Goal: Task Accomplishment & Management: Manage account settings

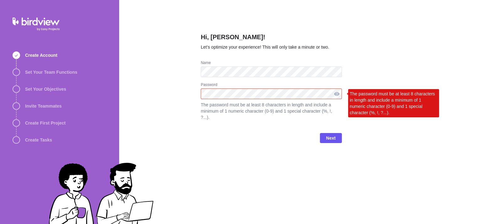
click at [342, 88] on div at bounding box center [337, 93] width 10 height 11
click at [195, 81] on div "Hi, Bernardo! Let’s optimize your experience! This will only take a minute or t…" at bounding box center [298, 112] width 358 height 224
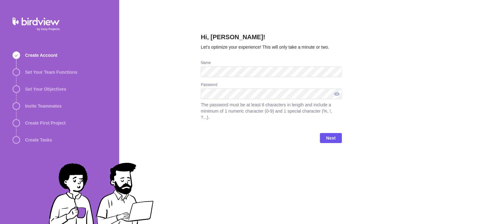
click at [342, 88] on div at bounding box center [337, 93] width 10 height 11
click at [332, 88] on div at bounding box center [271, 93] width 141 height 11
drag, startPoint x: 341, startPoint y: 82, endPoint x: 187, endPoint y: 84, distance: 154.3
click at [187, 84] on div "Hi, Bernardo! Let’s optimize your experience! This will only take a minute or t…" at bounding box center [298, 112] width 358 height 224
drag, startPoint x: 204, startPoint y: 137, endPoint x: 205, endPoint y: 124, distance: 13.0
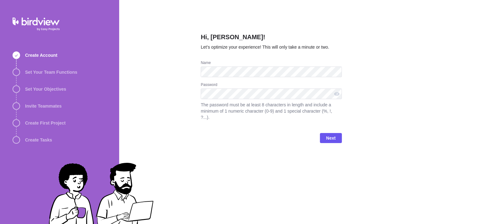
click at [204, 136] on div "Hi, Bernardo! Let’s optimize your experience! This will only take a minute or t…" at bounding box center [298, 112] width 358 height 224
click at [326, 134] on span "Next" at bounding box center [330, 138] width 9 height 8
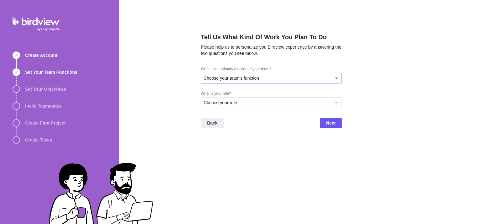
click at [234, 81] on span "Choose your team's function" at bounding box center [232, 78] width 56 height 6
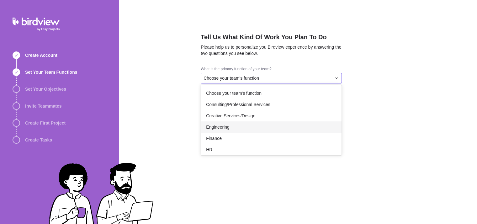
click at [248, 121] on div "Engineering" at bounding box center [271, 126] width 140 height 11
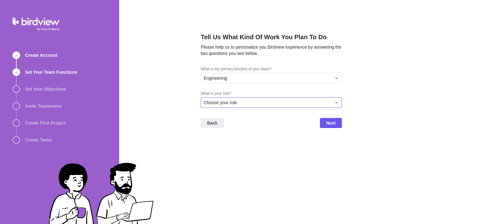
click at [237, 99] on span "Choose your role" at bounding box center [221, 102] width 34 height 6
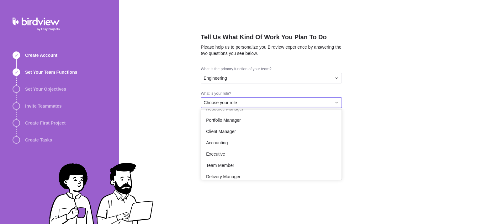
scroll to position [36, 0]
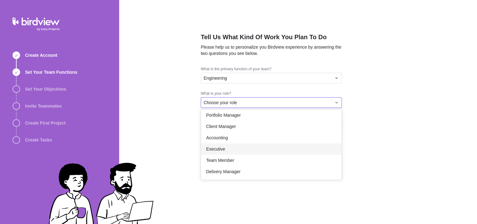
click at [270, 143] on div "Executive" at bounding box center [271, 148] width 140 height 11
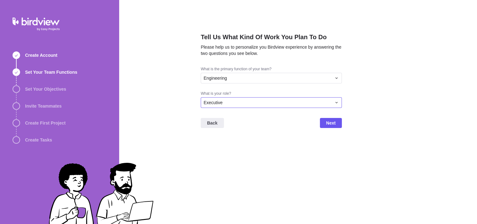
click at [335, 102] on icon at bounding box center [336, 102] width 2 height 1
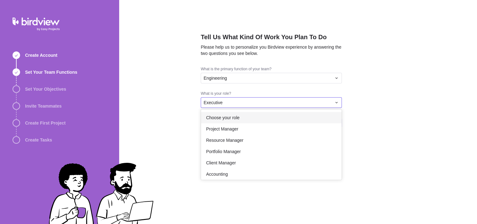
scroll to position [3, 0]
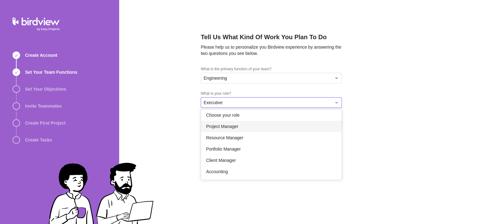
click at [383, 118] on div "Tell Us What Kind Of Work You Plan To Do Please help us to personalize you Bird…" at bounding box center [298, 112] width 358 height 224
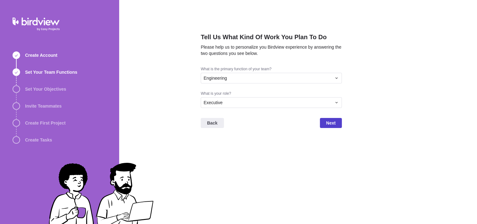
click at [326, 119] on span "Next" at bounding box center [330, 123] width 9 height 8
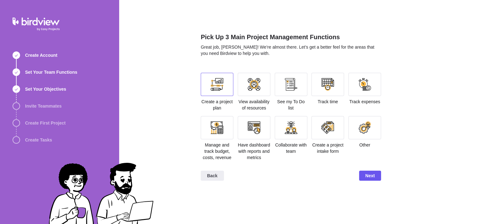
click at [222, 78] on div at bounding box center [217, 84] width 13 height 13
click at [260, 78] on div at bounding box center [254, 84] width 13 height 13
click at [297, 78] on div at bounding box center [291, 84] width 13 height 13
click at [334, 78] on div at bounding box center [327, 84] width 13 height 13
click at [371, 78] on div at bounding box center [364, 84] width 13 height 13
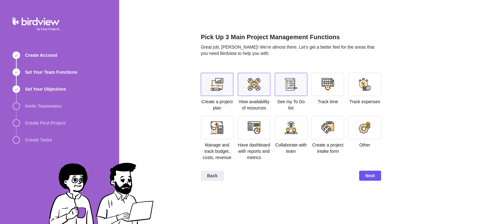
click at [362, 78] on div at bounding box center [364, 84] width 13 height 13
click at [371, 78] on div at bounding box center [364, 84] width 13 height 13
click at [297, 78] on div at bounding box center [291, 84] width 13 height 13
click at [371, 78] on div at bounding box center [364, 84] width 13 height 13
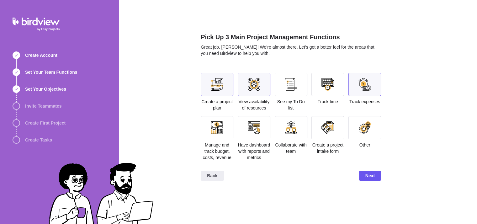
click at [251, 150] on div "Pick Up 3 Main Project Management Functions Great job, Bernardo! We’re almost t…" at bounding box center [291, 112] width 180 height 224
click at [211, 134] on div "Pick Up 3 Main Project Management Functions Great job, Bernardo! We’re almost t…" at bounding box center [291, 112] width 180 height 224
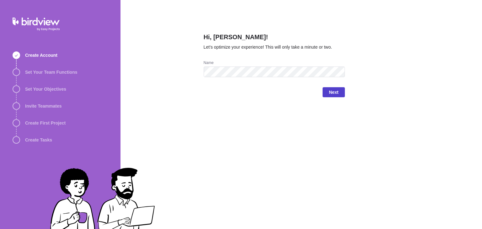
click at [336, 90] on span "Next" at bounding box center [333, 92] width 9 height 8
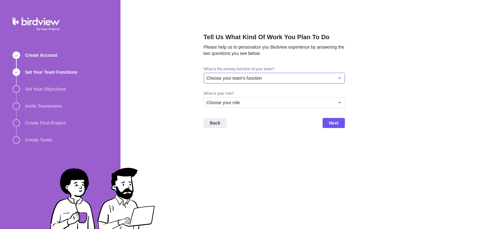
click at [264, 76] on div "Choose your team's function" at bounding box center [270, 78] width 128 height 6
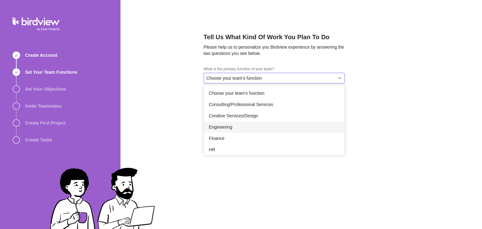
click at [231, 127] on span "Engineering" at bounding box center [221, 127] width 24 height 6
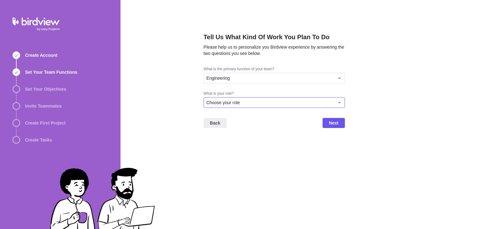
click at [236, 101] on span "Choose your role" at bounding box center [223, 102] width 34 height 6
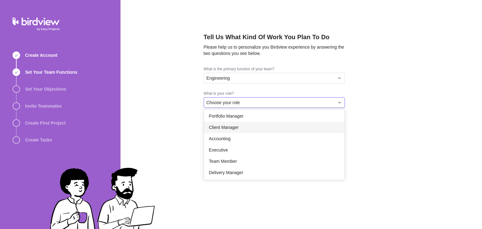
scroll to position [36, 0]
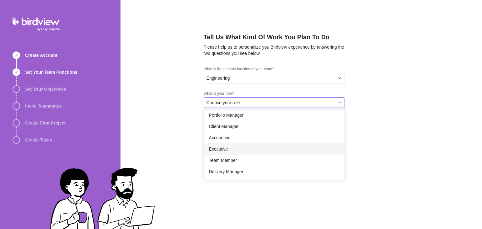
click at [235, 149] on div "Executive" at bounding box center [274, 148] width 140 height 11
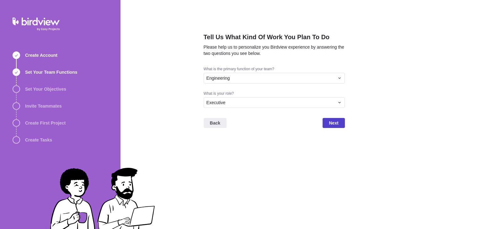
click at [335, 121] on span "Next" at bounding box center [333, 123] width 9 height 8
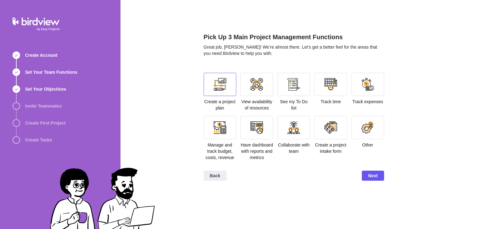
click at [215, 86] on div at bounding box center [220, 84] width 13 height 13
click at [256, 86] on div at bounding box center [256, 84] width 13 height 13
click at [377, 87] on div at bounding box center [367, 84] width 33 height 23
click at [213, 132] on div at bounding box center [220, 127] width 33 height 23
click at [385, 82] on div "Pick Up 3 Main Project Management Functions Great job, Bernardo! We’re almost t…" at bounding box center [300, 114] width 361 height 229
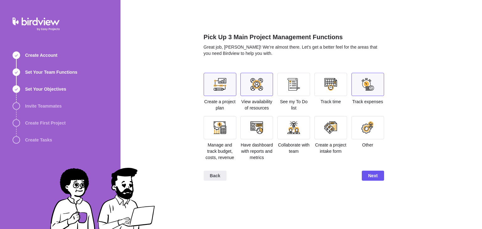
click at [375, 89] on div at bounding box center [367, 84] width 33 height 23
click at [208, 142] on span "Manage and track budget, costs, revenue" at bounding box center [219, 151] width 29 height 18
click at [217, 128] on div at bounding box center [220, 127] width 13 height 13
click at [378, 176] on span "Next" at bounding box center [373, 176] width 22 height 10
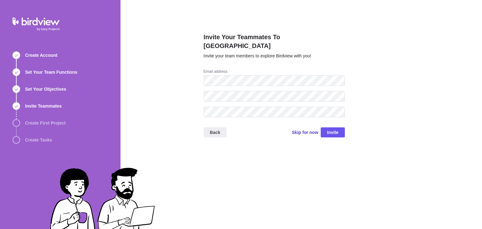
click at [310, 129] on span "Skip for now" at bounding box center [305, 132] width 26 height 6
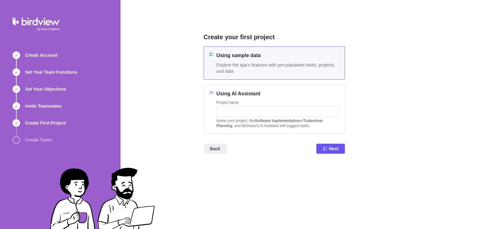
click at [268, 59] on h4 "Using sample data" at bounding box center [277, 56] width 123 height 8
click at [338, 147] on span "Next" at bounding box center [333, 149] width 9 height 8
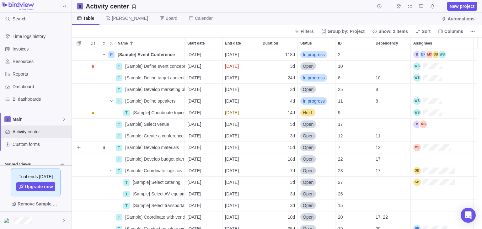
scroll to position [175, 405]
click at [103, 54] on icon "Name" at bounding box center [103, 54] width 5 height 5
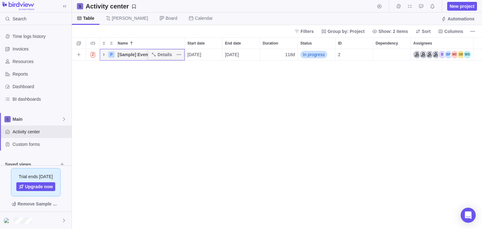
click at [103, 54] on icon "Name" at bounding box center [103, 54] width 5 height 5
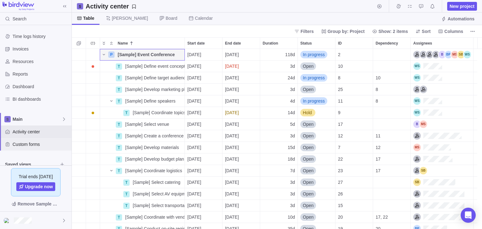
click at [27, 143] on span "Custom forms" at bounding box center [41, 144] width 56 height 6
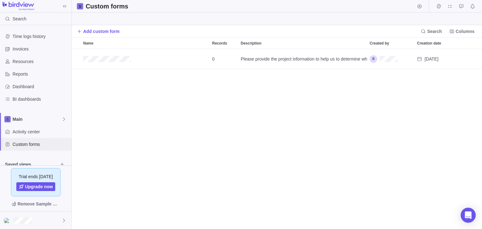
scroll to position [175, 405]
click at [21, 132] on span "Activity center" at bounding box center [41, 132] width 56 height 6
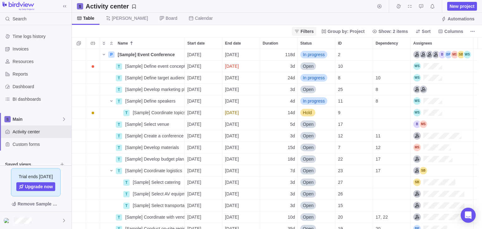
click at [299, 29] on icon at bounding box center [296, 31] width 5 height 5
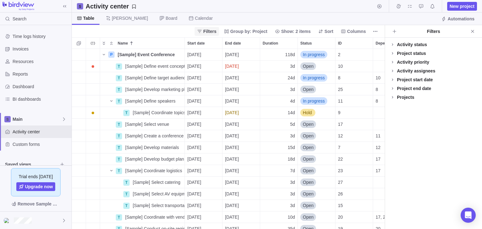
scroll to position [175, 308]
click at [202, 30] on icon at bounding box center [199, 31] width 5 height 5
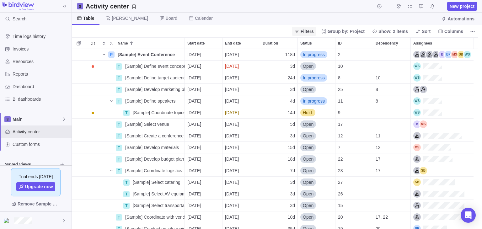
scroll to position [175, 405]
click at [166, 18] on span "Board" at bounding box center [172, 18] width 12 height 6
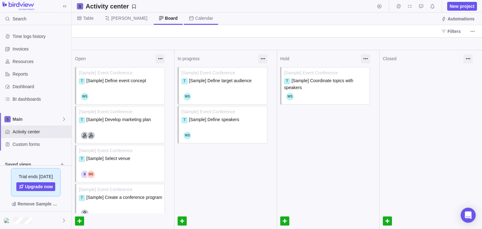
click at [195, 18] on span "Calendar" at bounding box center [204, 18] width 18 height 6
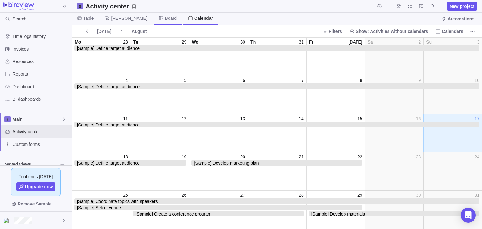
click at [159, 19] on icon at bounding box center [161, 18] width 5 height 5
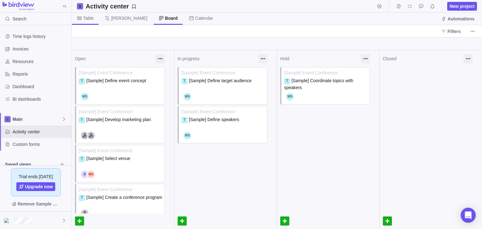
click at [90, 19] on span "Table" at bounding box center [88, 18] width 10 height 6
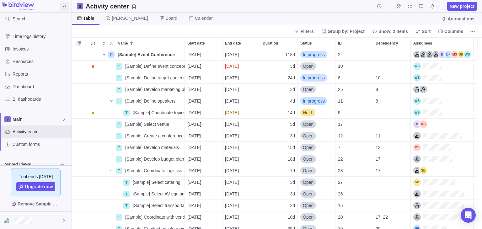
click at [62, 7] on icon at bounding box center [64, 6] width 5 height 5
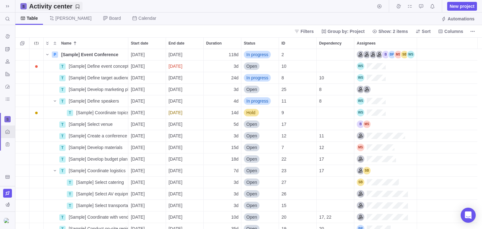
scroll to position [5, 5]
click at [4, 8] on span at bounding box center [7, 6] width 9 height 9
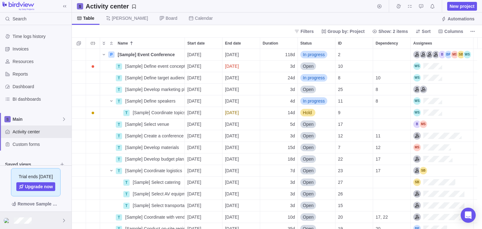
click at [62, 220] on icon at bounding box center [63, 220] width 5 height 5
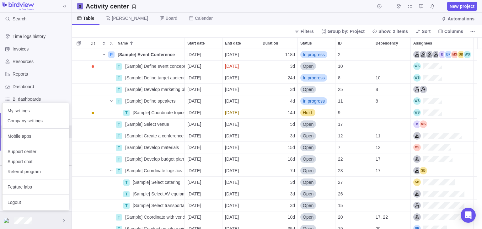
click at [62, 220] on icon at bounding box center [63, 220] width 5 height 5
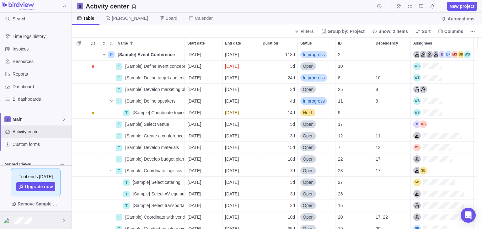
click at [59, 221] on div at bounding box center [36, 220] width 72 height 17
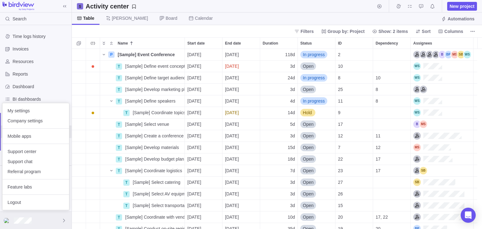
click at [60, 221] on div at bounding box center [36, 220] width 72 height 17
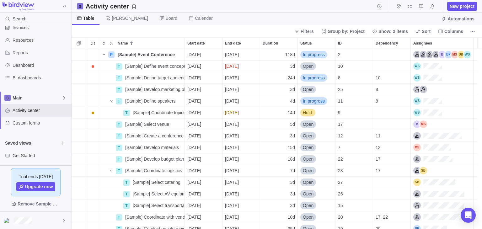
scroll to position [0, 0]
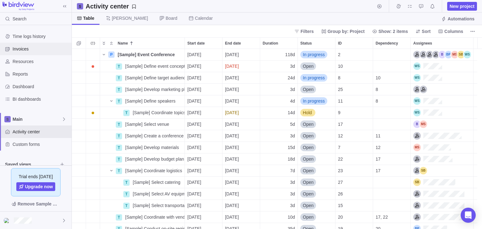
click at [35, 46] on span "Invoices" at bounding box center [41, 49] width 56 height 6
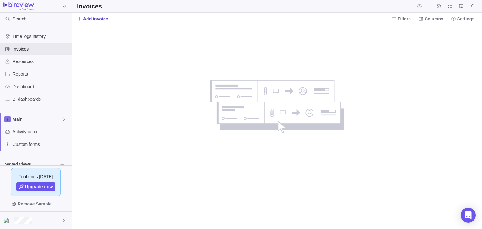
click at [81, 20] on icon at bounding box center [79, 18] width 5 height 5
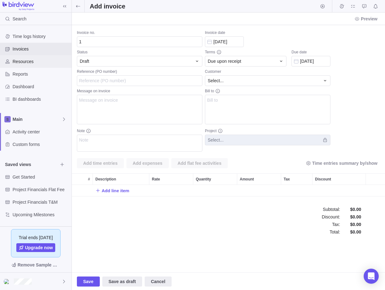
click at [15, 63] on span "Resources" at bounding box center [41, 61] width 56 height 6
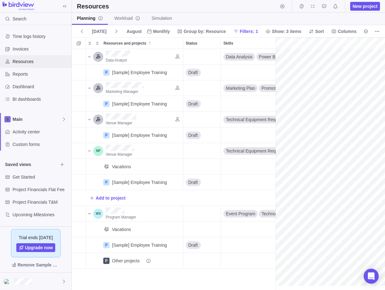
scroll to position [0, 104]
click at [20, 51] on span "Invoices" at bounding box center [41, 49] width 56 height 6
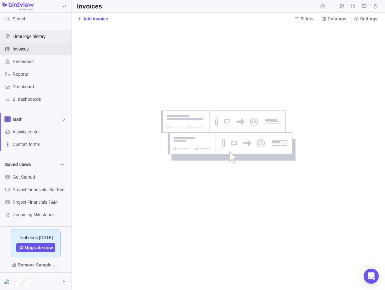
click at [22, 38] on span "Time logs history" at bounding box center [41, 36] width 56 height 6
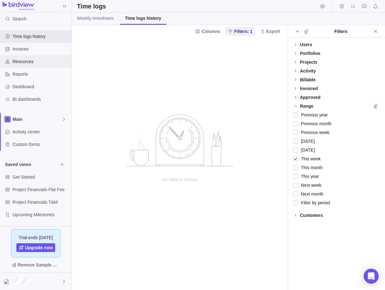
click at [24, 60] on span "Resources" at bounding box center [41, 61] width 56 height 6
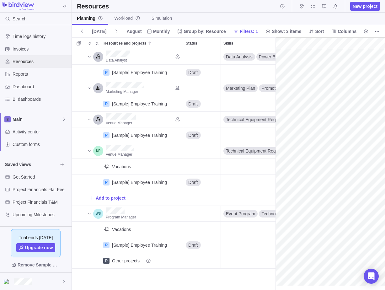
scroll to position [0, 104]
click at [123, 21] on span "Workload" at bounding box center [127, 18] width 26 height 6
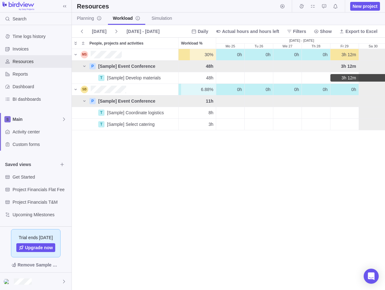
scroll to position [236, 308]
click at [86, 17] on span "Planning" at bounding box center [89, 18] width 25 height 6
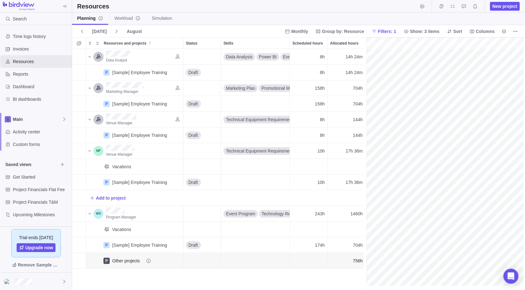
scroll to position [236, 293]
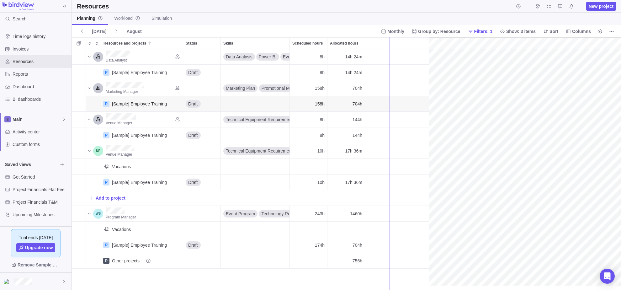
drag, startPoint x: 429, startPoint y: 111, endPoint x: 390, endPoint y: 110, distance: 39.2
drag, startPoint x: 390, startPoint y: 110, endPoint x: 372, endPoint y: 109, distance: 17.6
drag, startPoint x: 372, startPoint y: 109, endPoint x: 367, endPoint y: 109, distance: 4.8
click at [28, 37] on span "Time logs history" at bounding box center [41, 36] width 56 height 6
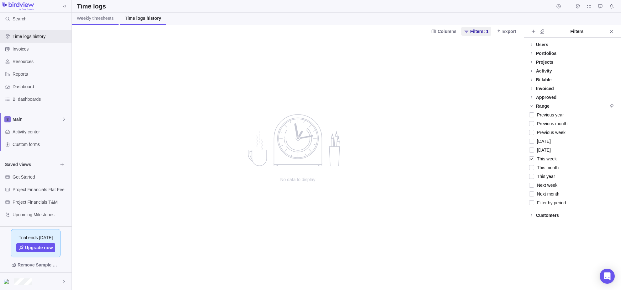
click at [93, 19] on span "Weekly timesheets" at bounding box center [95, 18] width 37 height 6
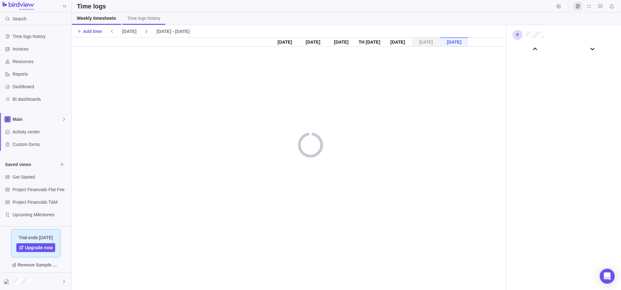
scroll to position [34873, 0]
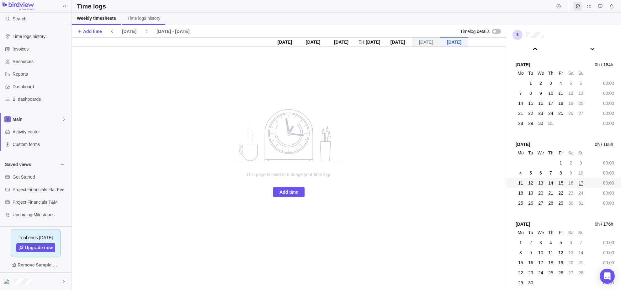
click at [144, 17] on span "Time logs history" at bounding box center [143, 18] width 33 height 6
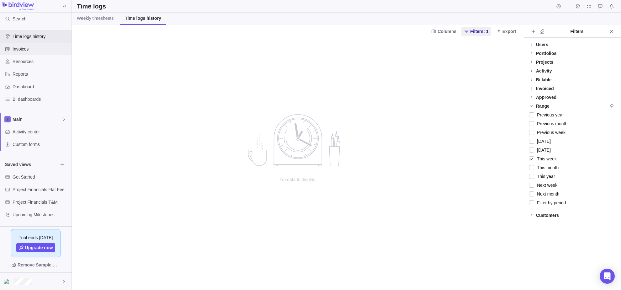
click at [36, 45] on div "Invoices" at bounding box center [36, 49] width 72 height 13
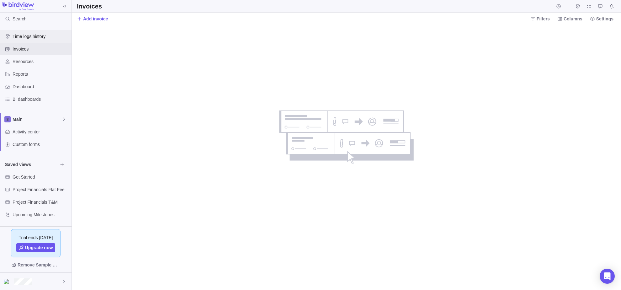
click at [33, 35] on span "Time logs history" at bounding box center [41, 36] width 56 height 6
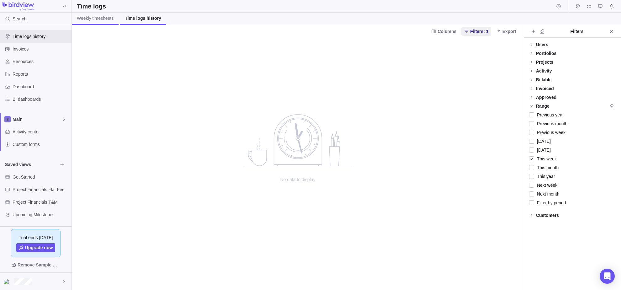
drag, startPoint x: 88, startPoint y: 18, endPoint x: 95, endPoint y: 24, distance: 9.6
click at [87, 18] on span "Weekly timesheets" at bounding box center [95, 18] width 37 height 6
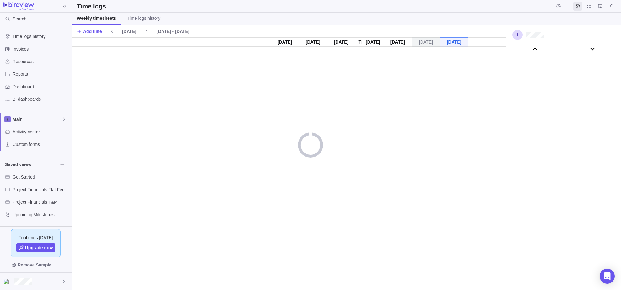
scroll to position [34873, 0]
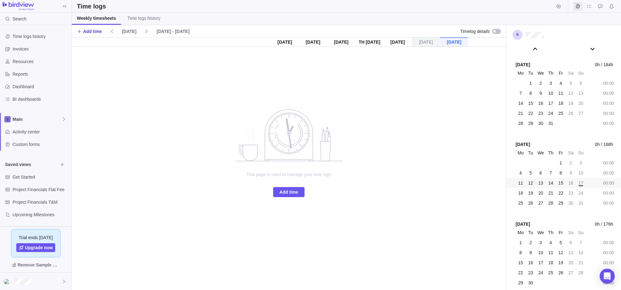
click at [91, 30] on span "Add time" at bounding box center [92, 31] width 19 height 6
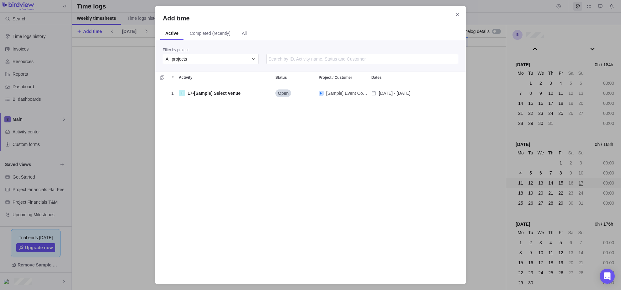
scroll to position [188, 306]
click at [211, 38] on span "Completed (recently)" at bounding box center [210, 34] width 51 height 12
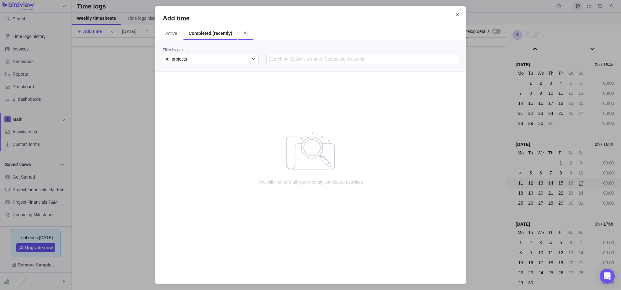
click at [246, 39] on span "All" at bounding box center [245, 34] width 15 height 12
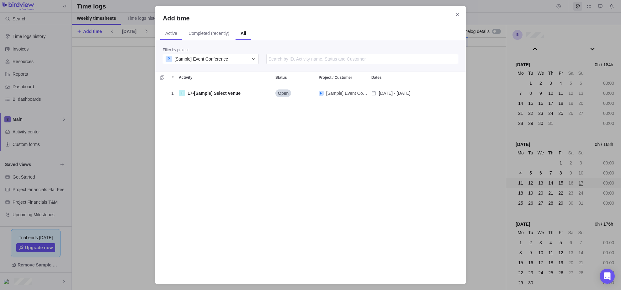
click at [174, 34] on span "Active" at bounding box center [171, 33] width 12 height 6
click at [459, 15] on icon "Close" at bounding box center [457, 14] width 5 height 5
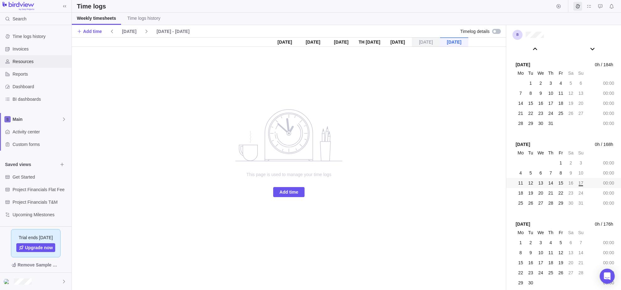
click at [26, 61] on span "Resources" at bounding box center [41, 61] width 56 height 6
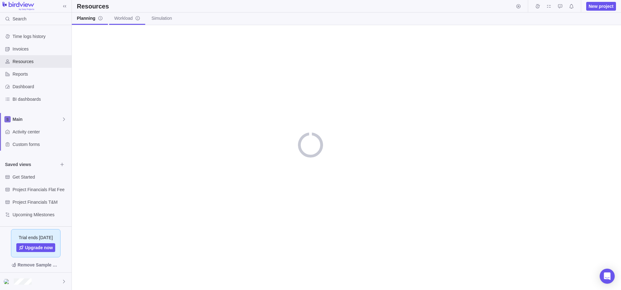
click at [117, 23] on link "Workload" at bounding box center [127, 19] width 36 height 12
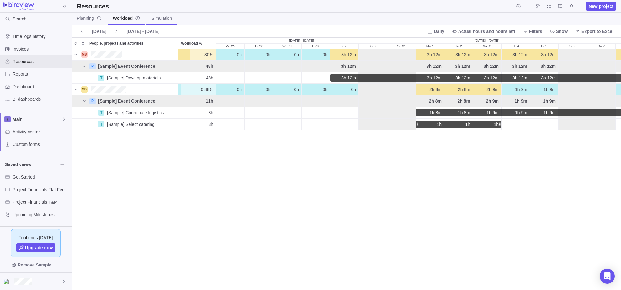
scroll to position [236, 544]
click at [166, 18] on span "Simulation" at bounding box center [161, 18] width 20 height 6
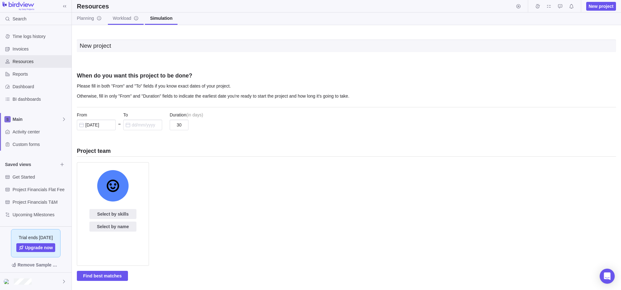
click at [123, 20] on span "Workload" at bounding box center [126, 18] width 26 height 6
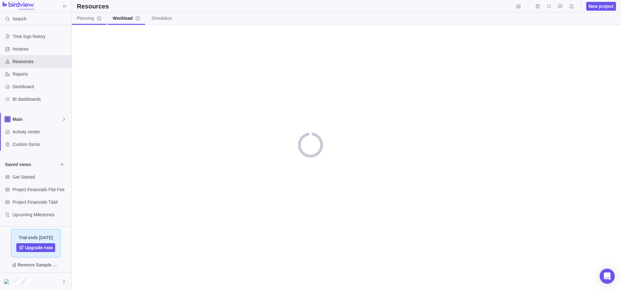
click at [94, 19] on span "Planning" at bounding box center [89, 18] width 25 height 6
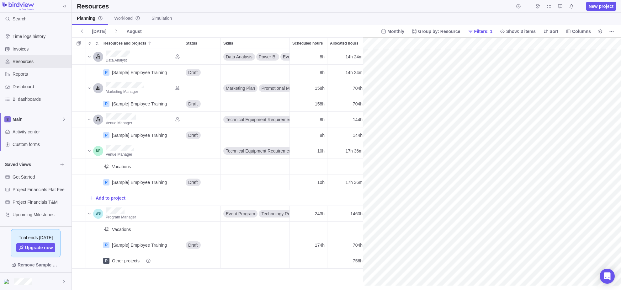
scroll to position [0, 104]
click at [24, 73] on span "Reports" at bounding box center [41, 74] width 56 height 6
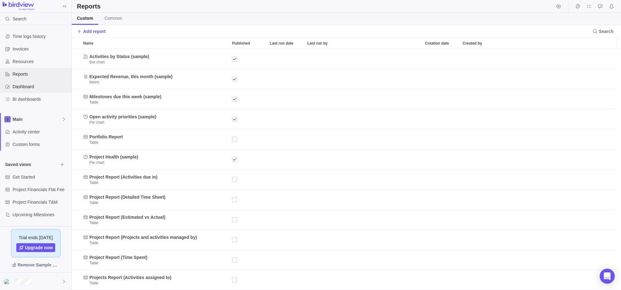
scroll to position [236, 544]
click at [27, 87] on span "Dashboard" at bounding box center [41, 86] width 56 height 6
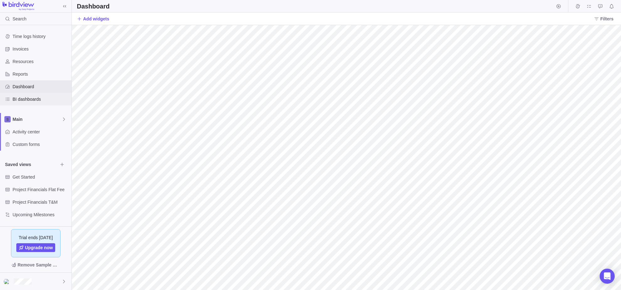
click at [30, 99] on span "BI dashboards" at bounding box center [41, 99] width 56 height 6
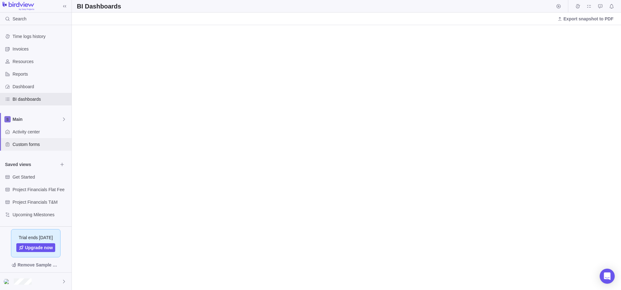
click at [28, 147] on div "Custom forms" at bounding box center [36, 144] width 72 height 13
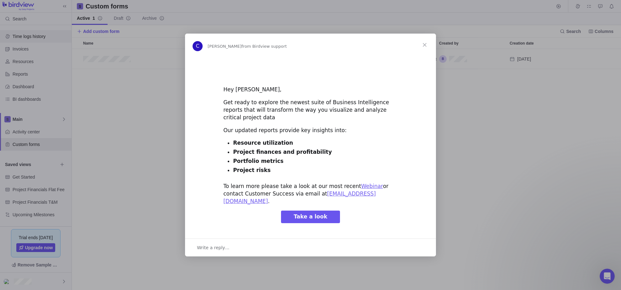
click at [27, 34] on div "Intercom messenger" at bounding box center [310, 145] width 621 height 290
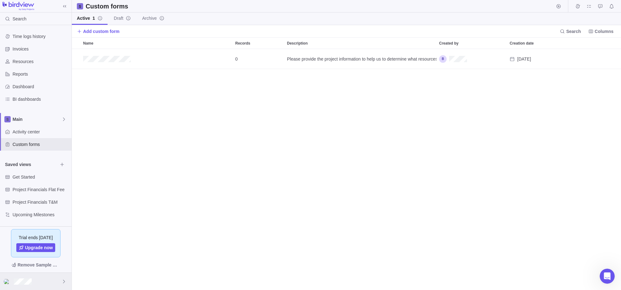
click at [59, 229] on div at bounding box center [36, 281] width 72 height 17
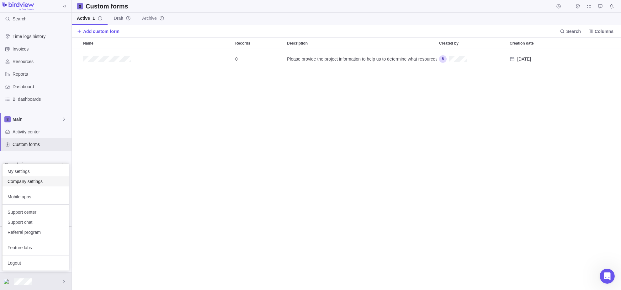
click at [29, 183] on span "Company settings" at bounding box center [36, 181] width 56 height 6
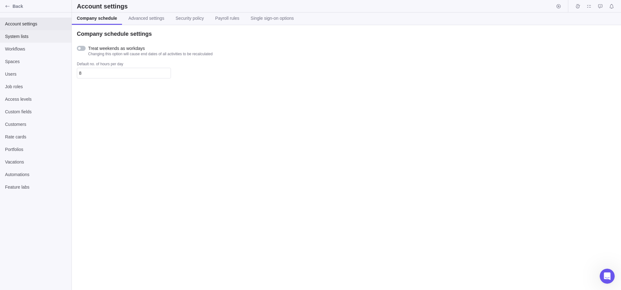
click at [22, 36] on span "System lists" at bounding box center [35, 36] width 61 height 6
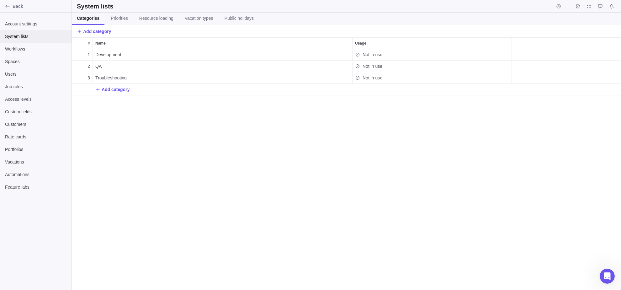
scroll to position [236, 544]
click at [28, 24] on span "Account settings" at bounding box center [35, 24] width 61 height 6
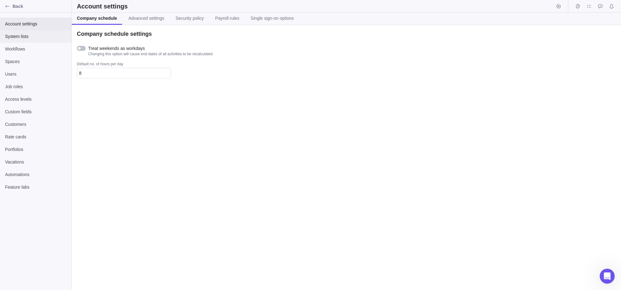
click at [28, 40] on div "System lists" at bounding box center [36, 36] width 72 height 13
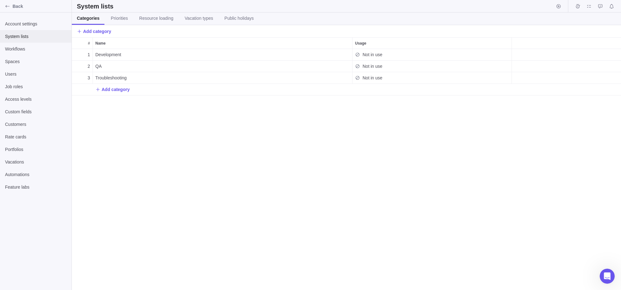
scroll to position [236, 544]
click at [14, 5] on span "Back" at bounding box center [41, 6] width 56 height 6
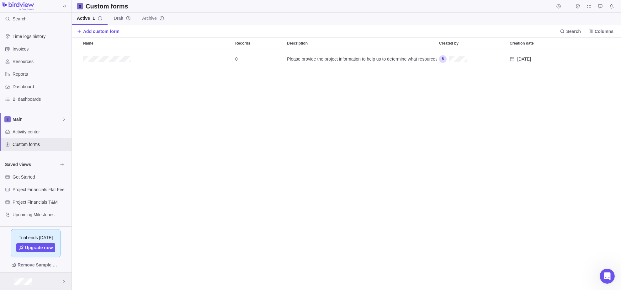
scroll to position [236, 544]
click at [51, 229] on div at bounding box center [36, 281] width 72 height 17
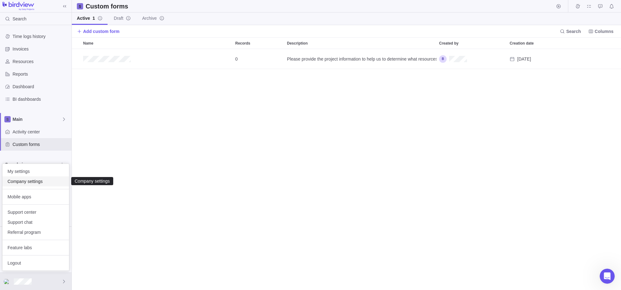
click at [44, 183] on span "Company settings" at bounding box center [36, 181] width 56 height 6
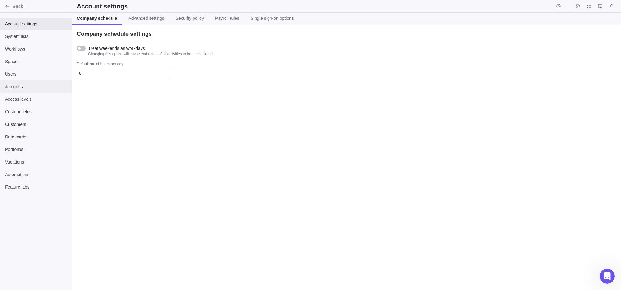
click at [32, 87] on span "Job roles" at bounding box center [35, 86] width 61 height 6
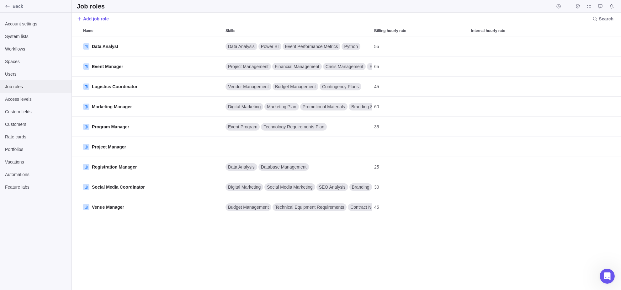
scroll to position [249, 544]
click at [96, 16] on span "Add job role" at bounding box center [96, 19] width 26 height 6
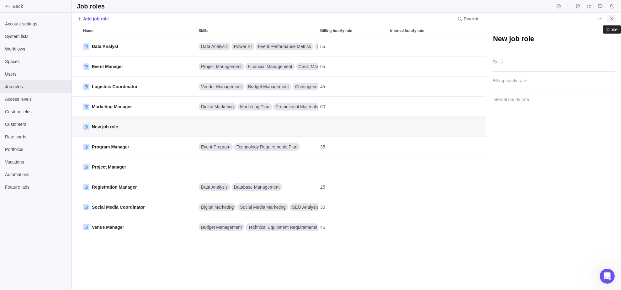
click at [481, 19] on icon "Close" at bounding box center [611, 18] width 3 height 3
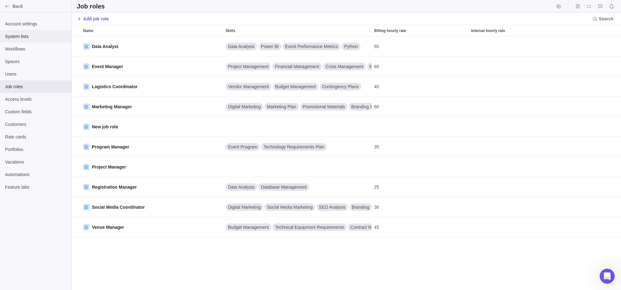
click at [26, 36] on span "System lists" at bounding box center [35, 36] width 61 height 6
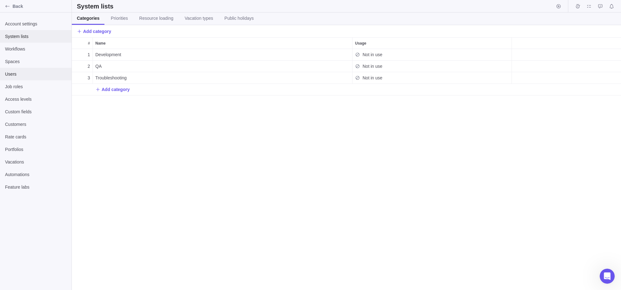
scroll to position [236, 544]
click at [119, 18] on span "Priorities" at bounding box center [119, 18] width 17 height 6
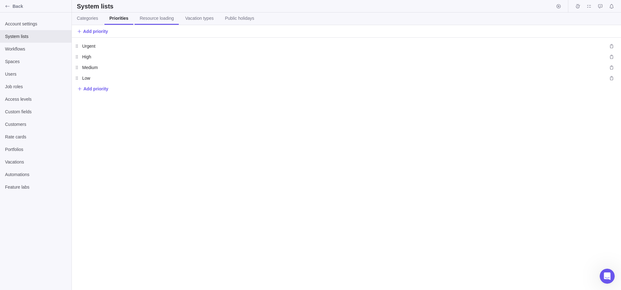
click at [158, 19] on span "Resource loading" at bounding box center [157, 18] width 34 height 6
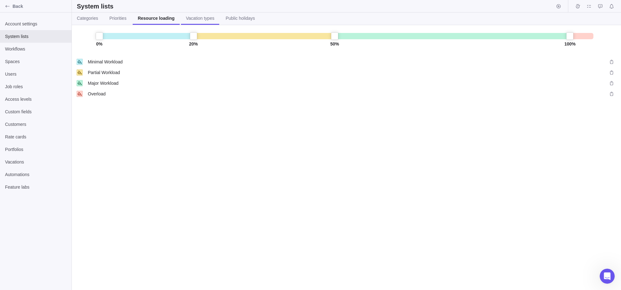
click at [203, 17] on span "Vacation types" at bounding box center [200, 18] width 29 height 6
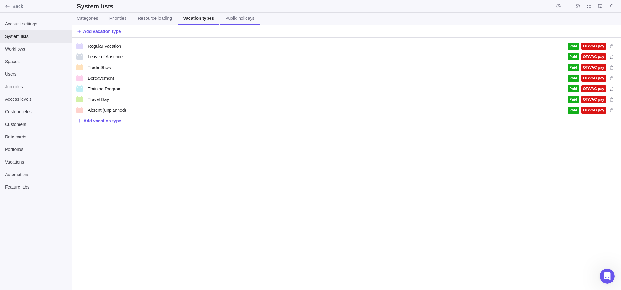
click at [248, 18] on span "Public holidays" at bounding box center [239, 18] width 29 height 6
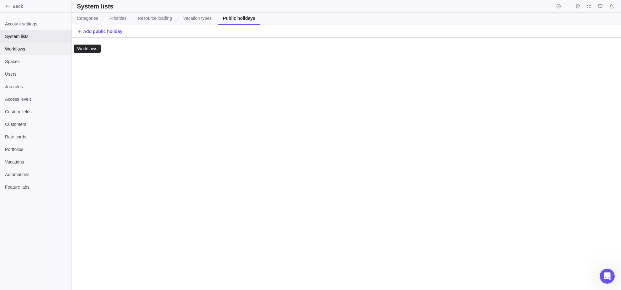
click at [22, 50] on span "Workflows" at bounding box center [35, 49] width 61 height 6
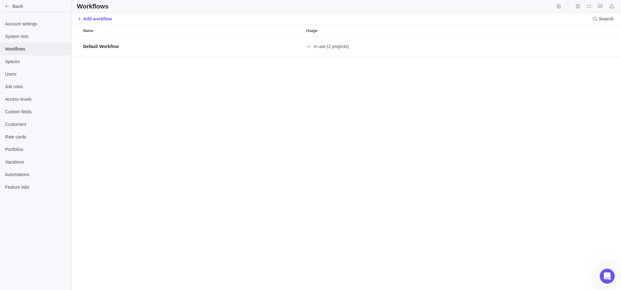
scroll to position [249, 544]
click at [97, 19] on span "Add workflow" at bounding box center [97, 19] width 29 height 6
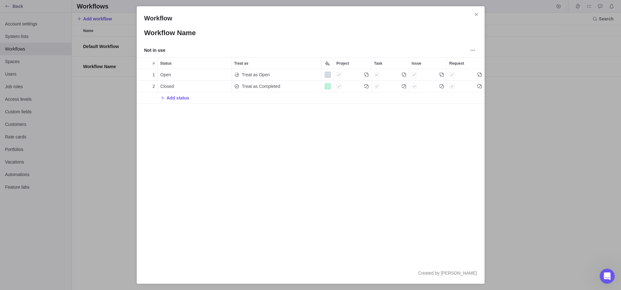
scroll to position [188, 343]
click at [479, 13] on icon "Close" at bounding box center [476, 14] width 5 height 5
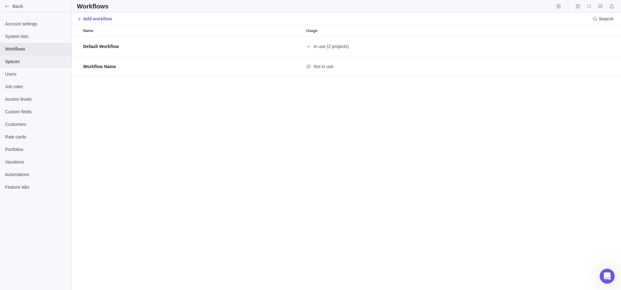
click at [22, 63] on span "Spaces" at bounding box center [35, 61] width 61 height 6
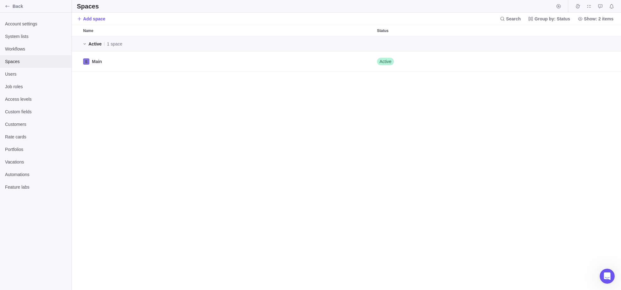
scroll to position [249, 544]
click at [21, 73] on span "Users" at bounding box center [35, 74] width 61 height 6
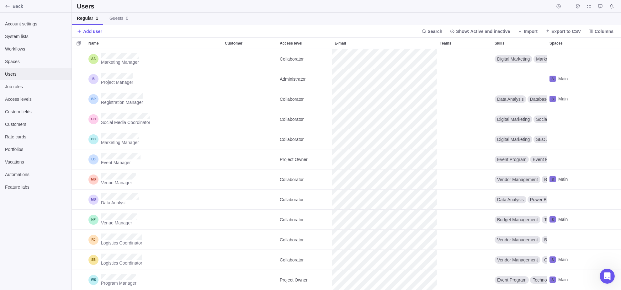
scroll to position [236, 544]
click at [91, 35] on span "Add user" at bounding box center [89, 31] width 25 height 9
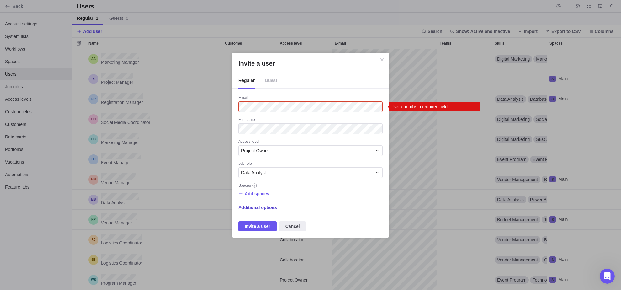
click at [254, 208] on span "Additional options" at bounding box center [257, 207] width 39 height 6
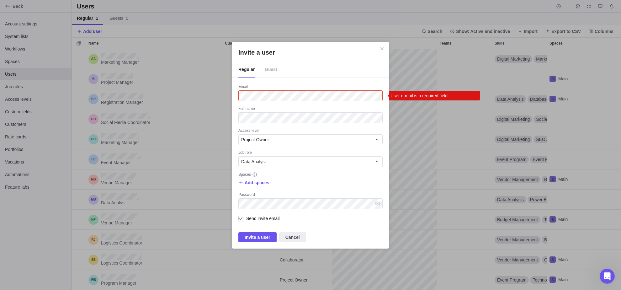
click at [272, 71] on span "Guest" at bounding box center [271, 70] width 13 height 16
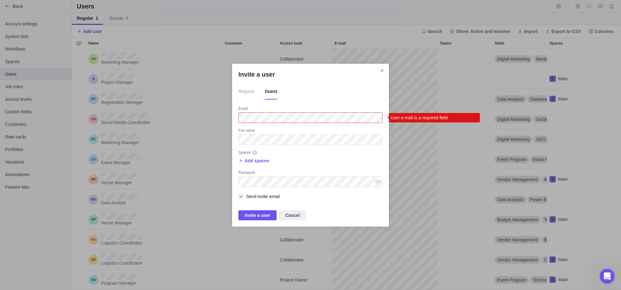
click at [247, 95] on span "Regular" at bounding box center [246, 92] width 16 height 16
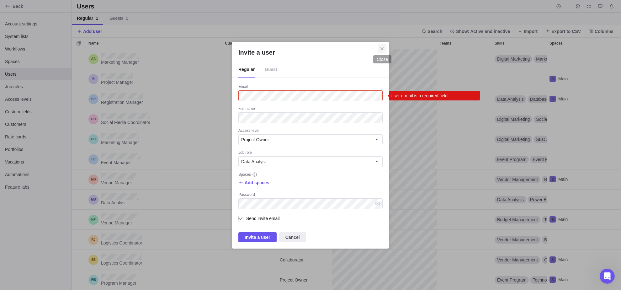
click at [383, 48] on icon "Close" at bounding box center [381, 48] width 5 height 5
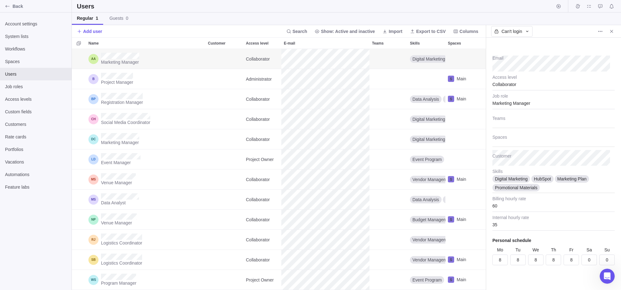
scroll to position [35, 0]
click at [27, 100] on span "Access levels" at bounding box center [35, 99] width 61 height 6
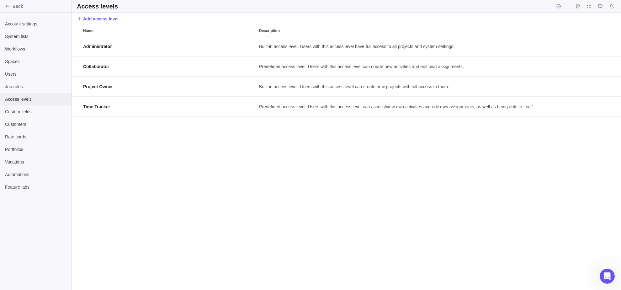
scroll to position [249, 544]
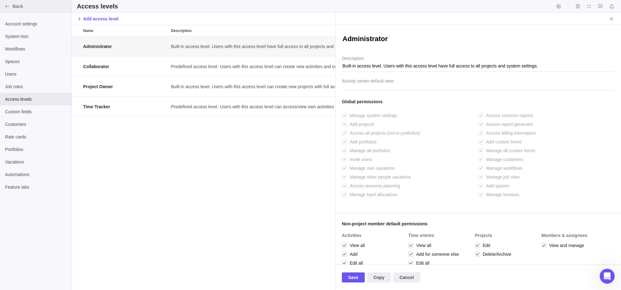
type textarea "x"
click at [17, 7] on span "Back" at bounding box center [41, 6] width 56 height 6
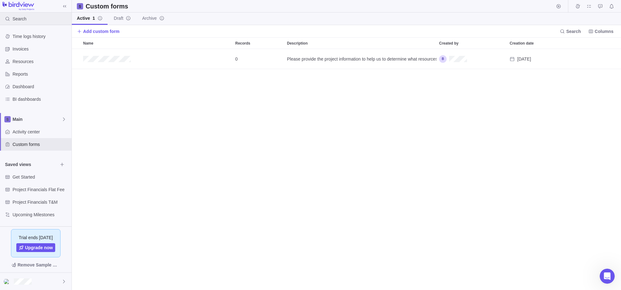
scroll to position [236, 544]
click at [34, 130] on span "Activity center" at bounding box center [41, 132] width 56 height 6
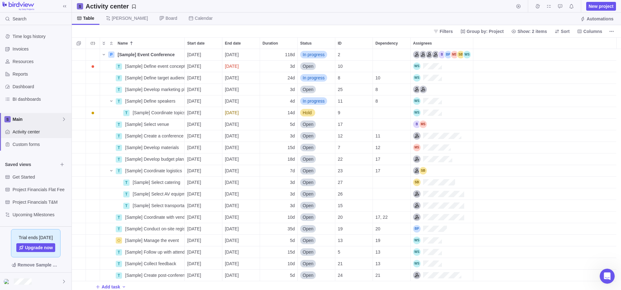
scroll to position [5, 5]
click at [104, 53] on icon "Name" at bounding box center [103, 54] width 5 height 5
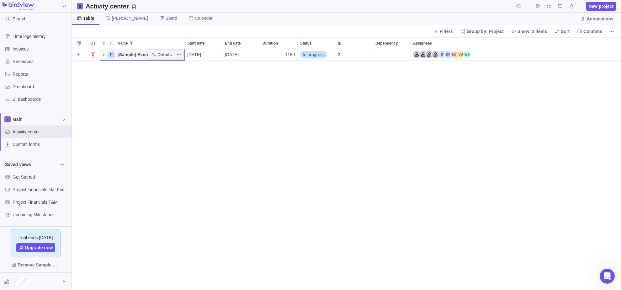
click at [104, 54] on icon "Name" at bounding box center [103, 54] width 5 height 5
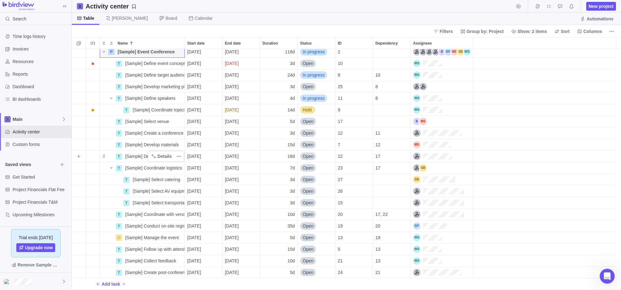
scroll to position [0, 0]
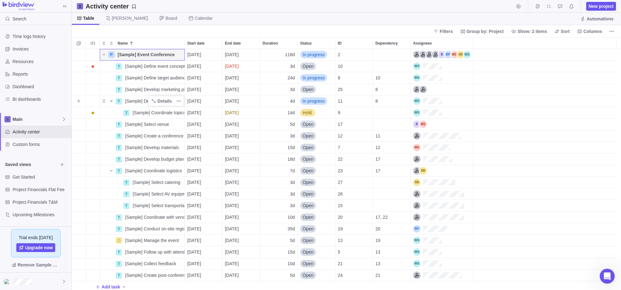
click at [111, 101] on icon "Name" at bounding box center [111, 100] width 2 height 1
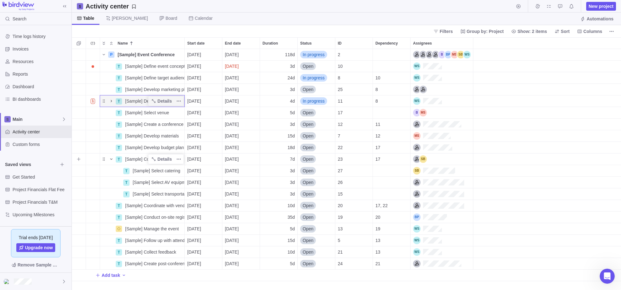
click at [113, 160] on icon "Name" at bounding box center [111, 158] width 5 height 5
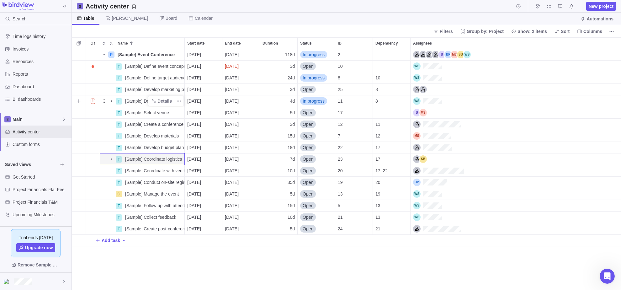
click at [112, 101] on icon "Name" at bounding box center [111, 101] width 1 height 2
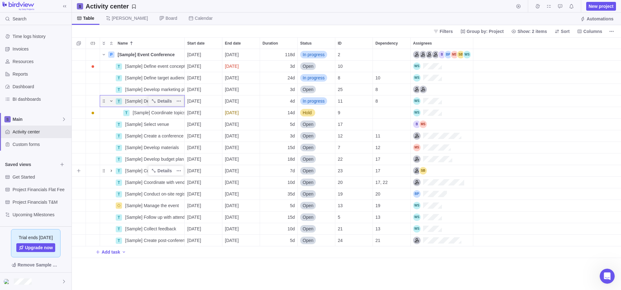
click at [111, 171] on icon "Name" at bounding box center [111, 170] width 1 height 2
